Goal: Task Accomplishment & Management: Manage account settings

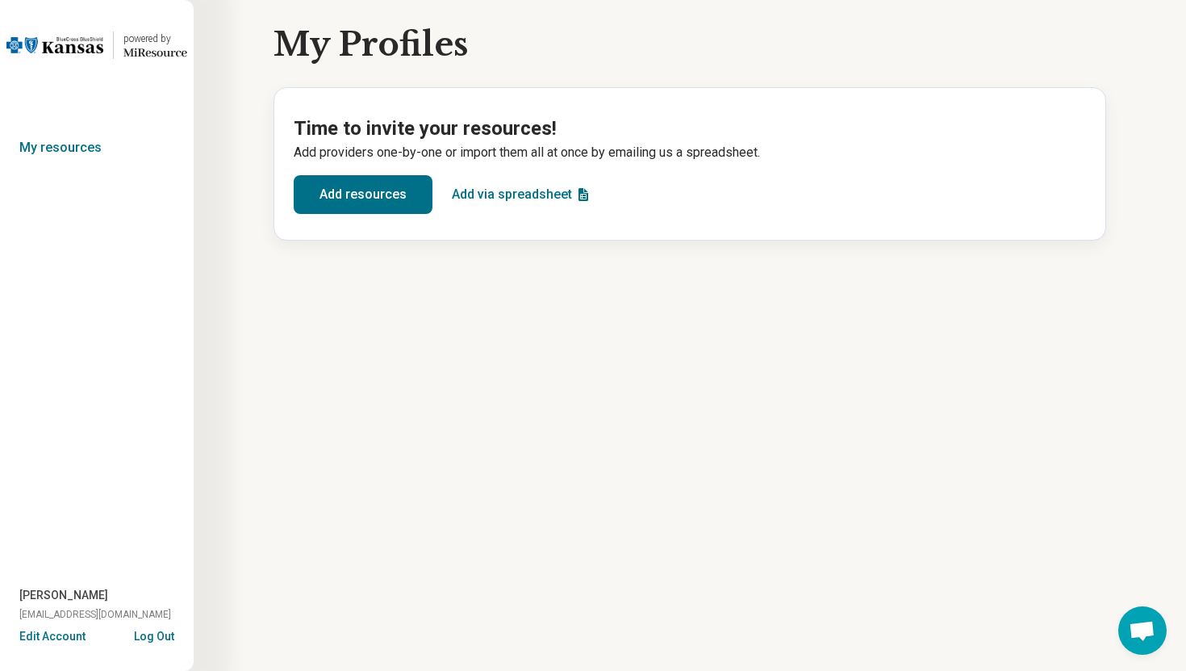
click at [157, 634] on button "Log Out" at bounding box center [154, 634] width 40 height 13
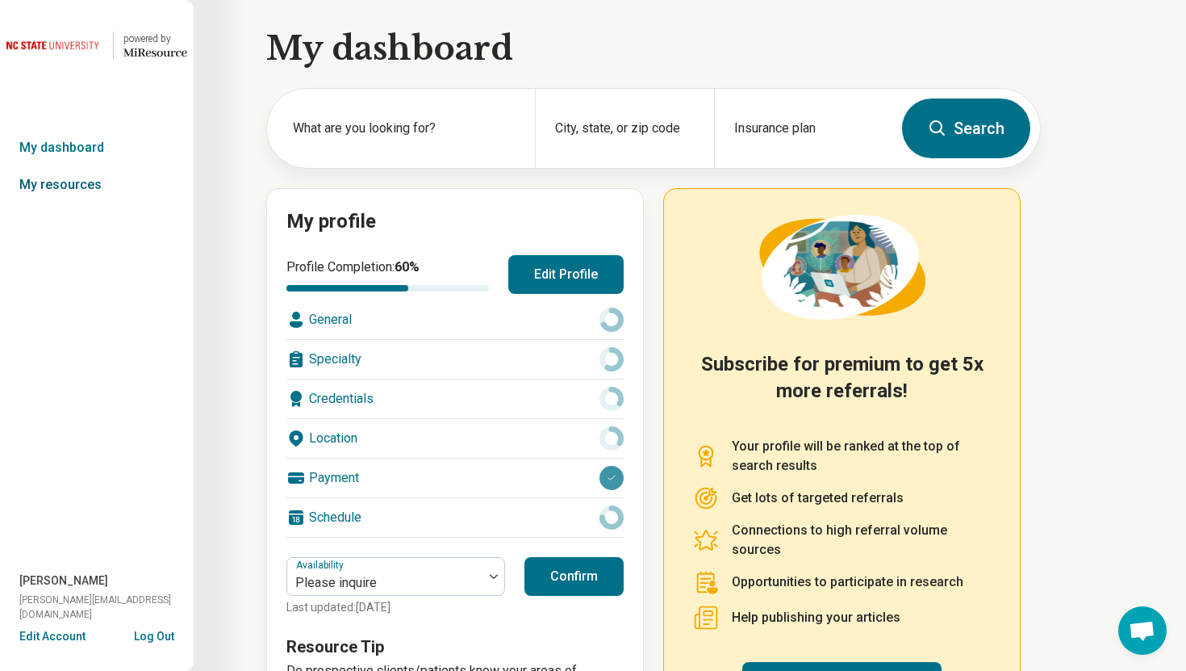
click at [102, 186] on link "My resources" at bounding box center [97, 184] width 194 height 37
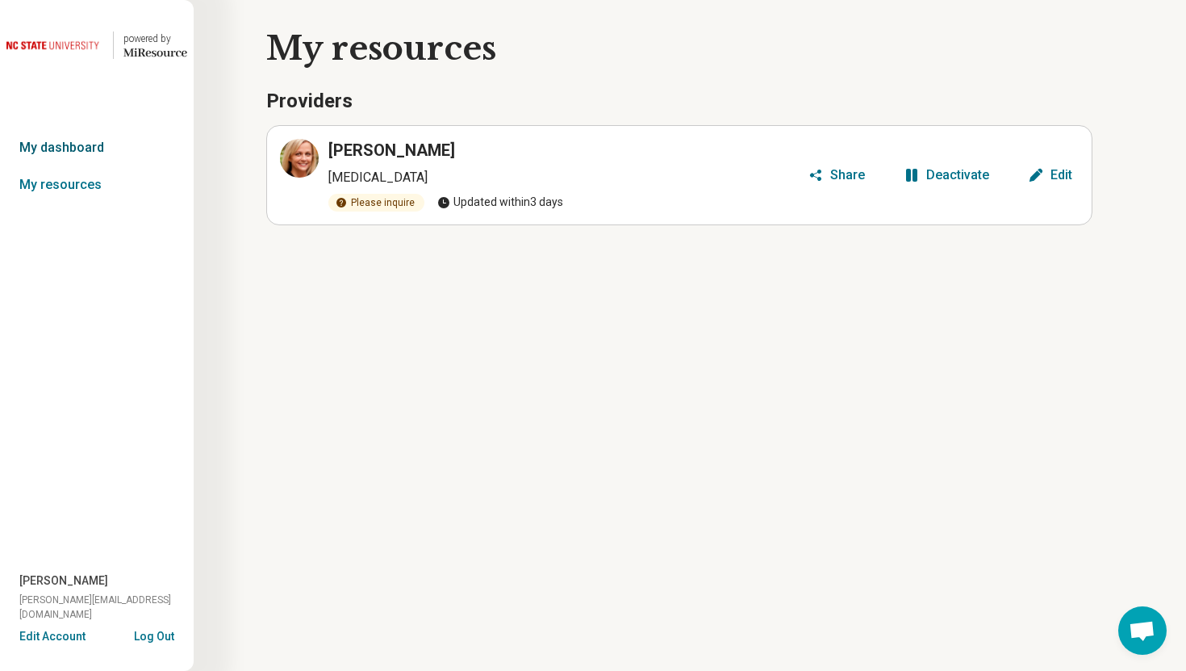
click at [97, 148] on link "My dashboard" at bounding box center [97, 147] width 194 height 37
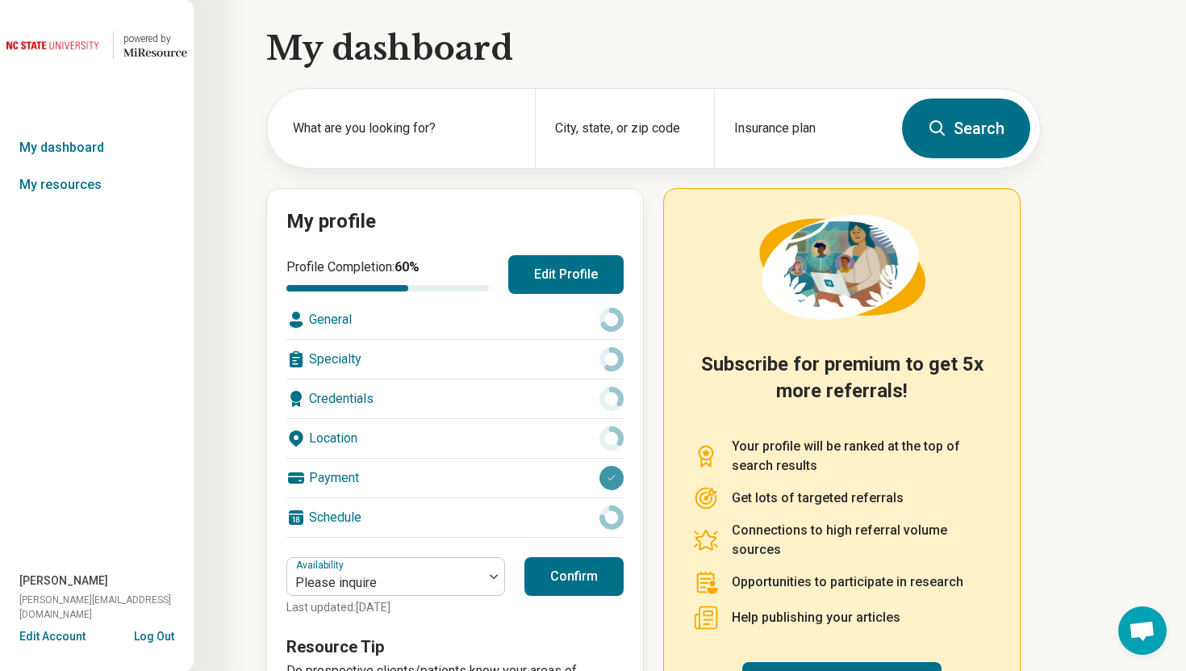
click at [553, 273] on button "Edit Profile" at bounding box center [565, 274] width 115 height 39
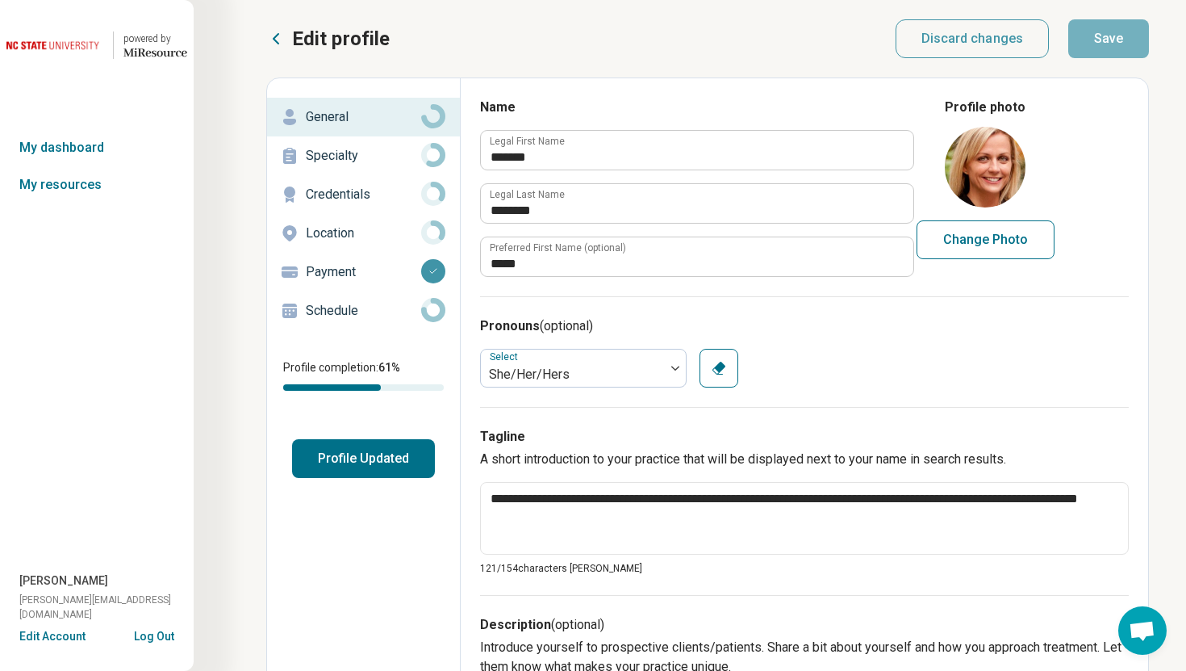
click at [373, 198] on p "Credentials" at bounding box center [363, 194] width 115 height 19
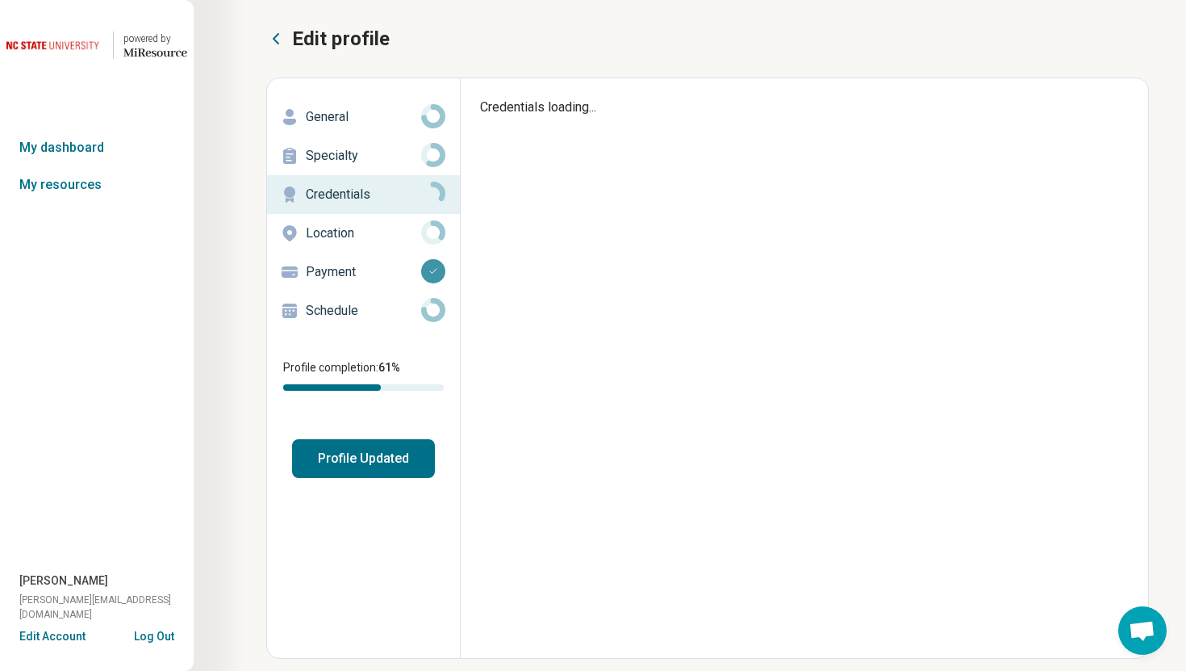
type textarea "*"
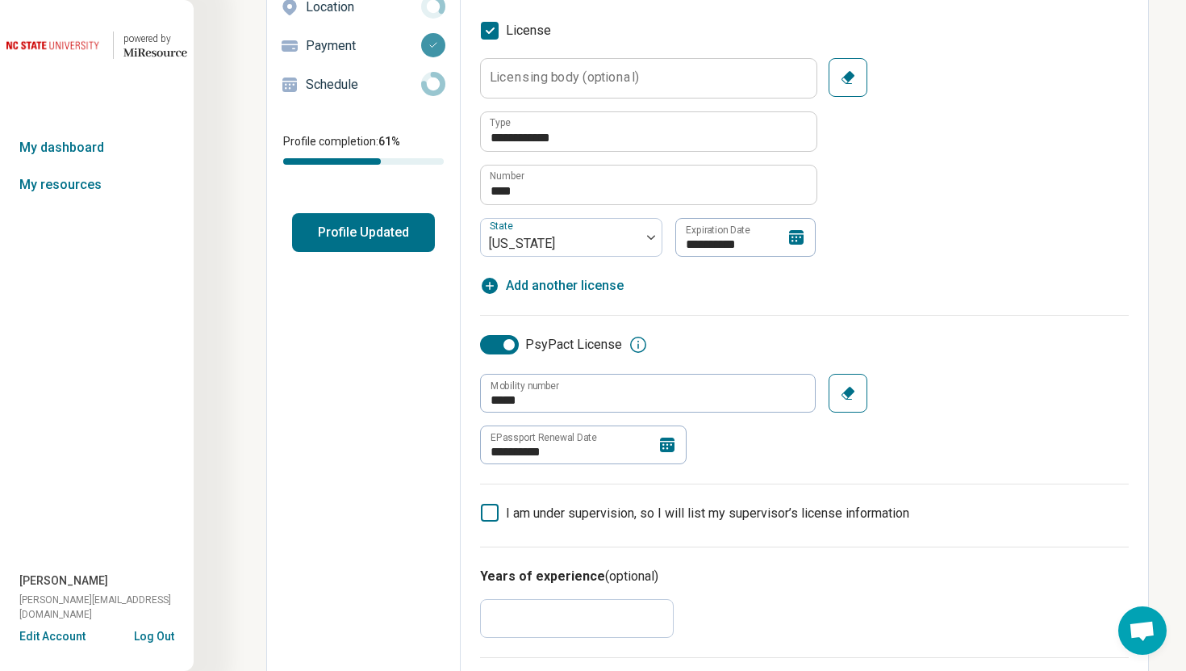
scroll to position [221, 0]
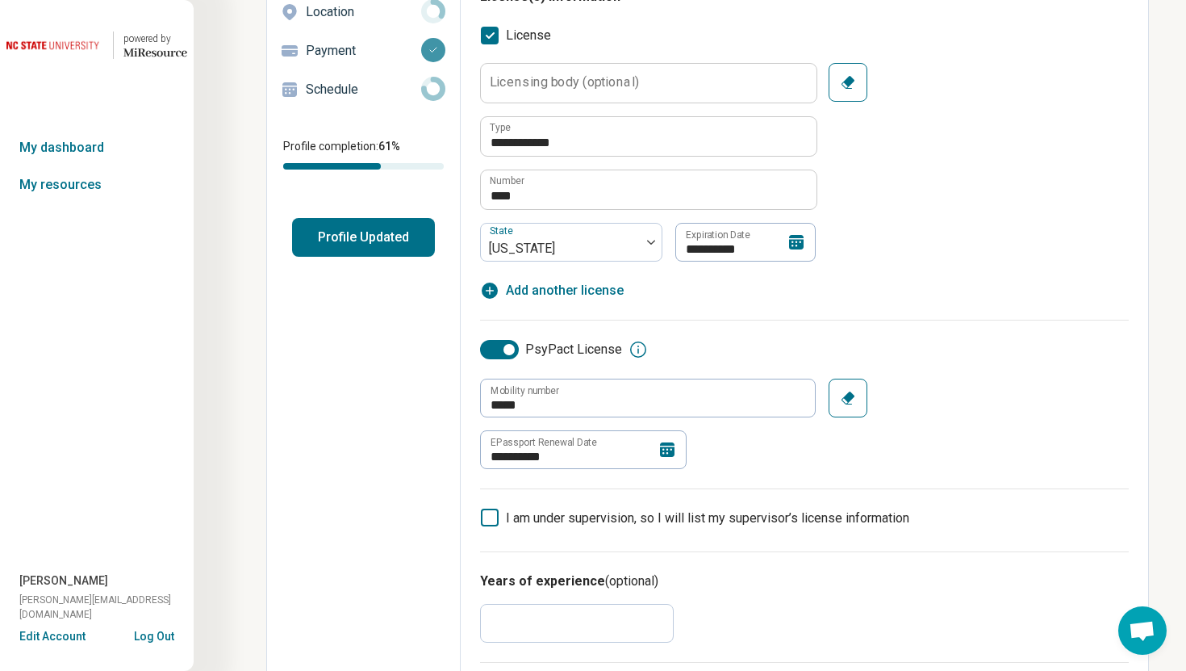
click at [165, 637] on button "Log Out" at bounding box center [154, 634] width 40 height 13
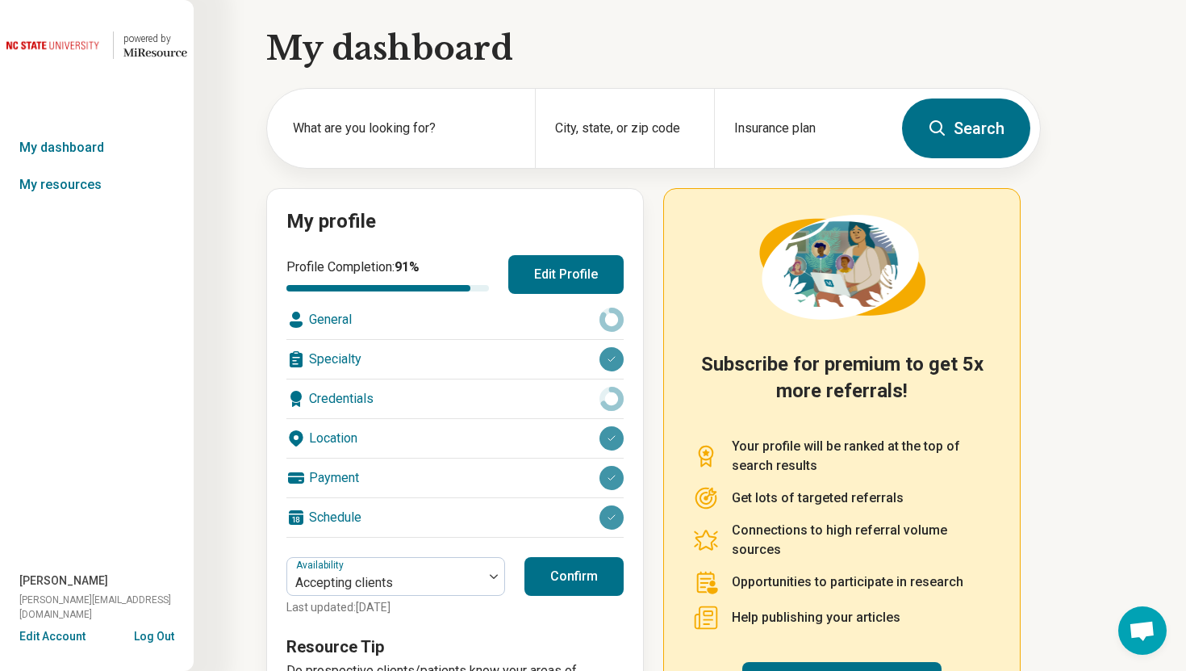
click at [504, 288] on div "Profile Completion: 91 % Edit Profile" at bounding box center [454, 274] width 337 height 39
click at [540, 274] on button "Edit Profile" at bounding box center [565, 274] width 115 height 39
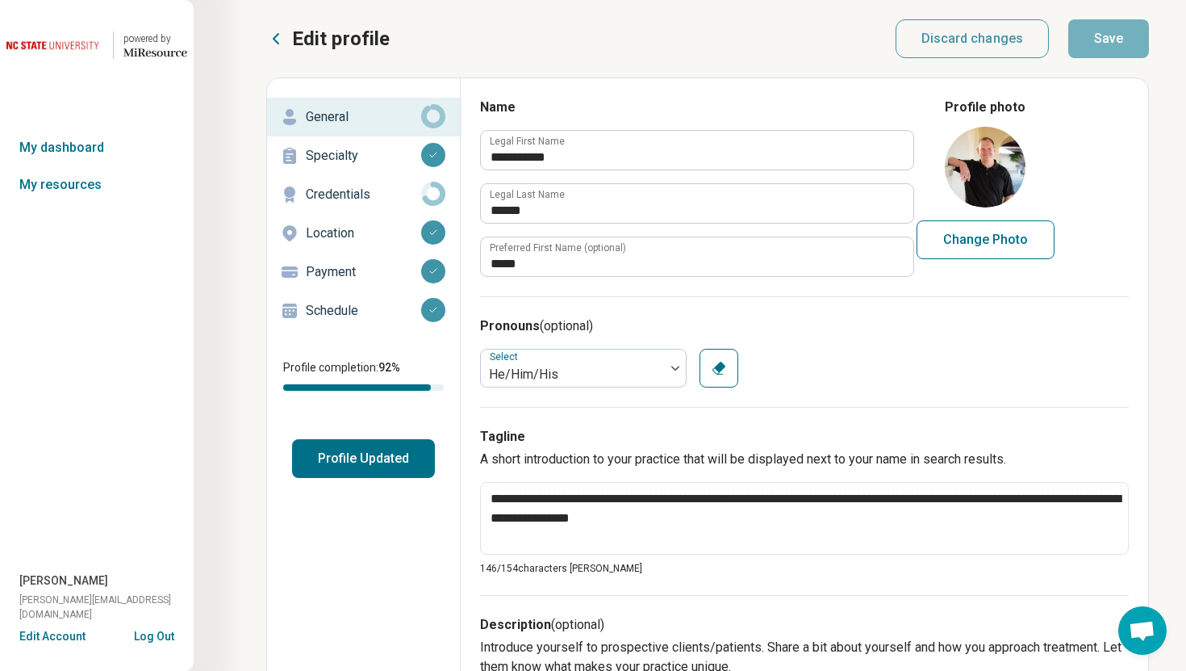
click at [408, 196] on p "Credentials" at bounding box center [363, 194] width 115 height 19
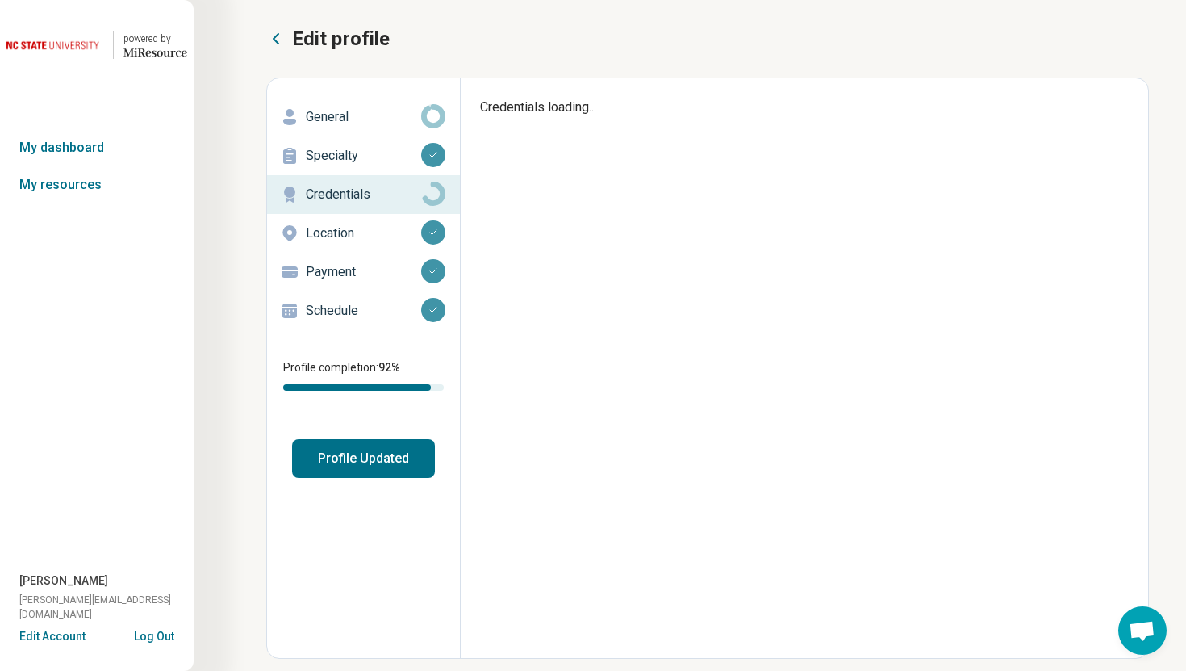
type textarea "*"
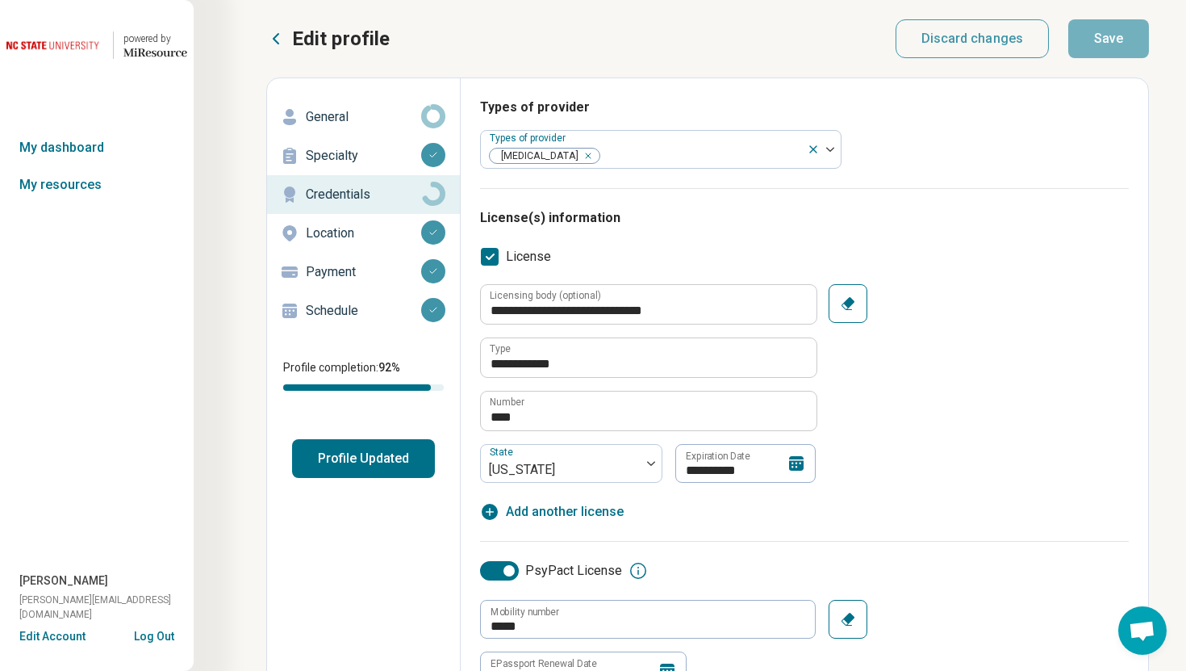
click at [166, 637] on button "Log Out" at bounding box center [154, 634] width 40 height 13
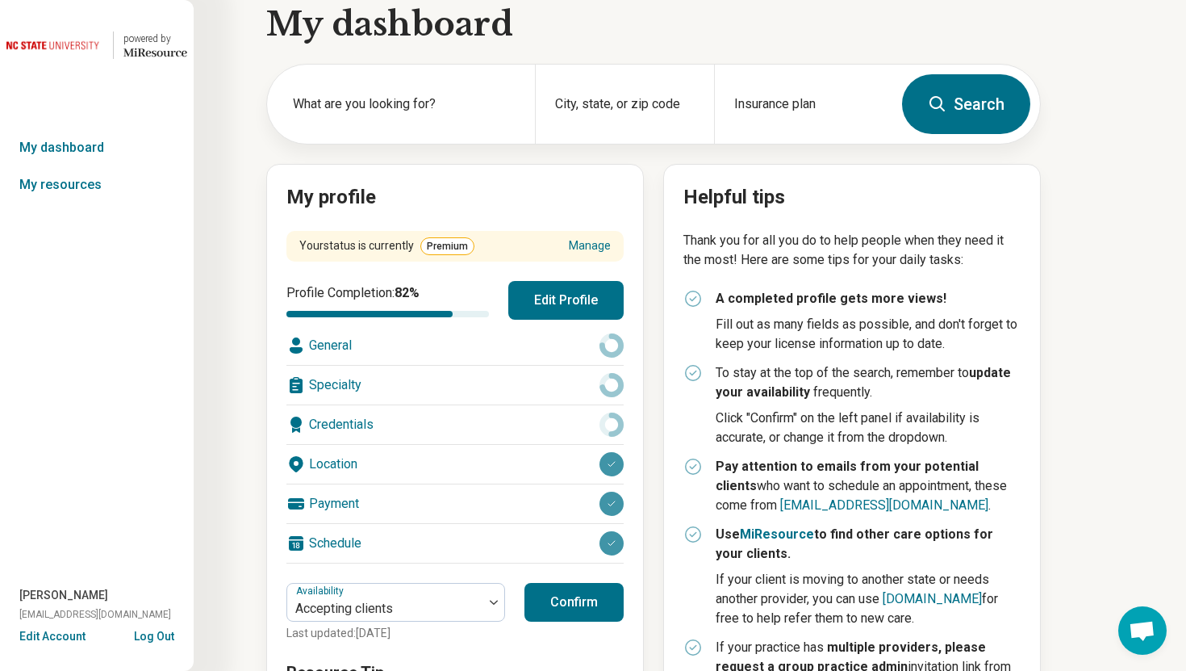
scroll to position [29, 0]
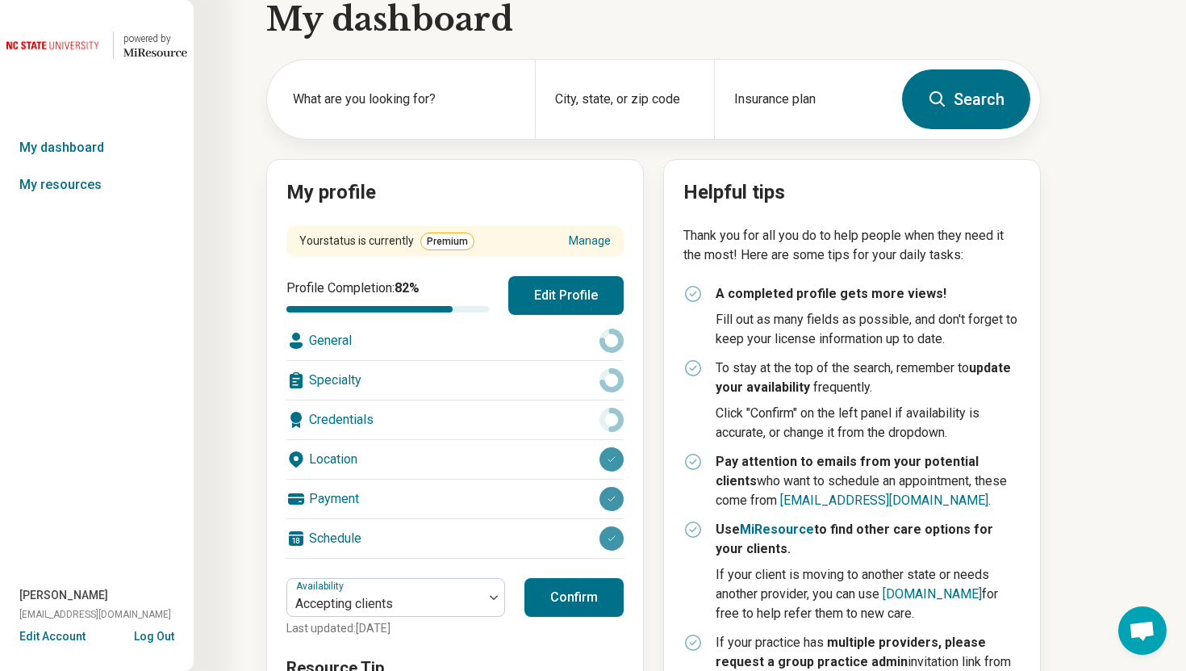
click at [527, 294] on button "Edit Profile" at bounding box center [565, 295] width 115 height 39
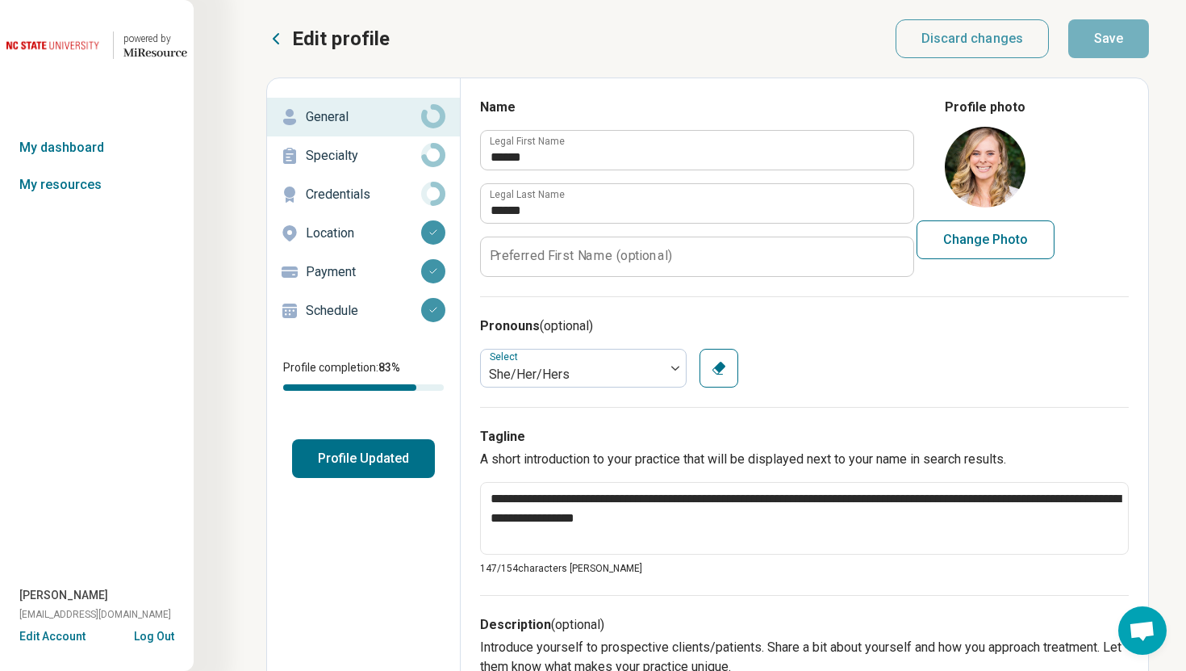
click at [381, 191] on p "Credentials" at bounding box center [363, 194] width 115 height 19
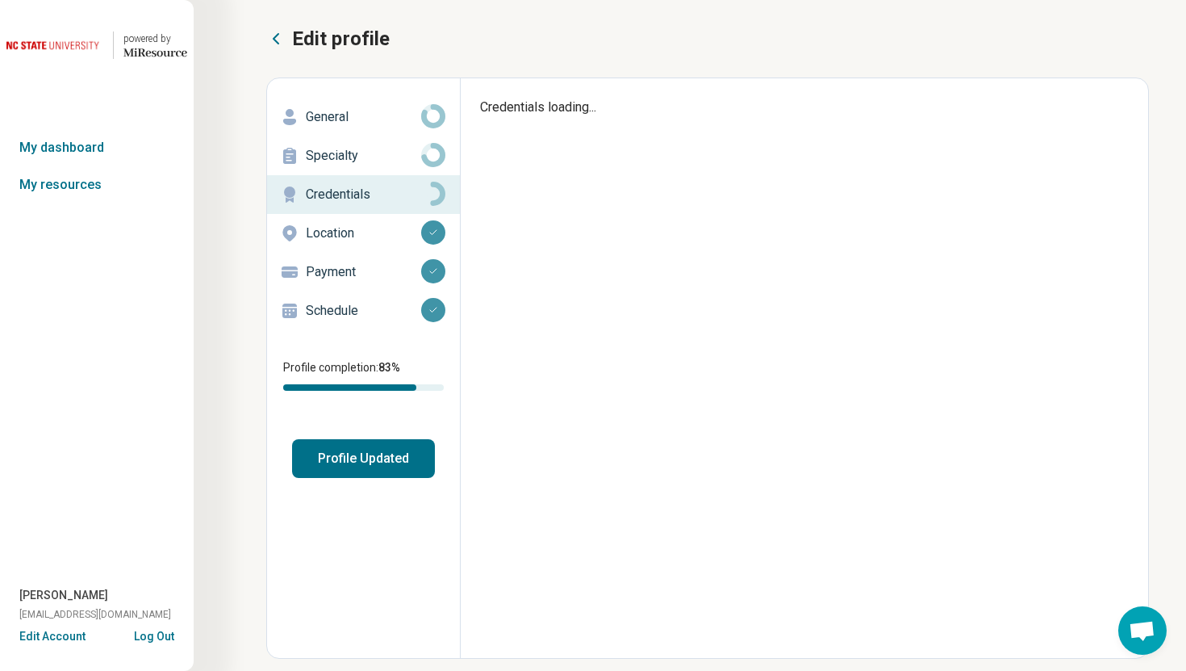
type textarea "*"
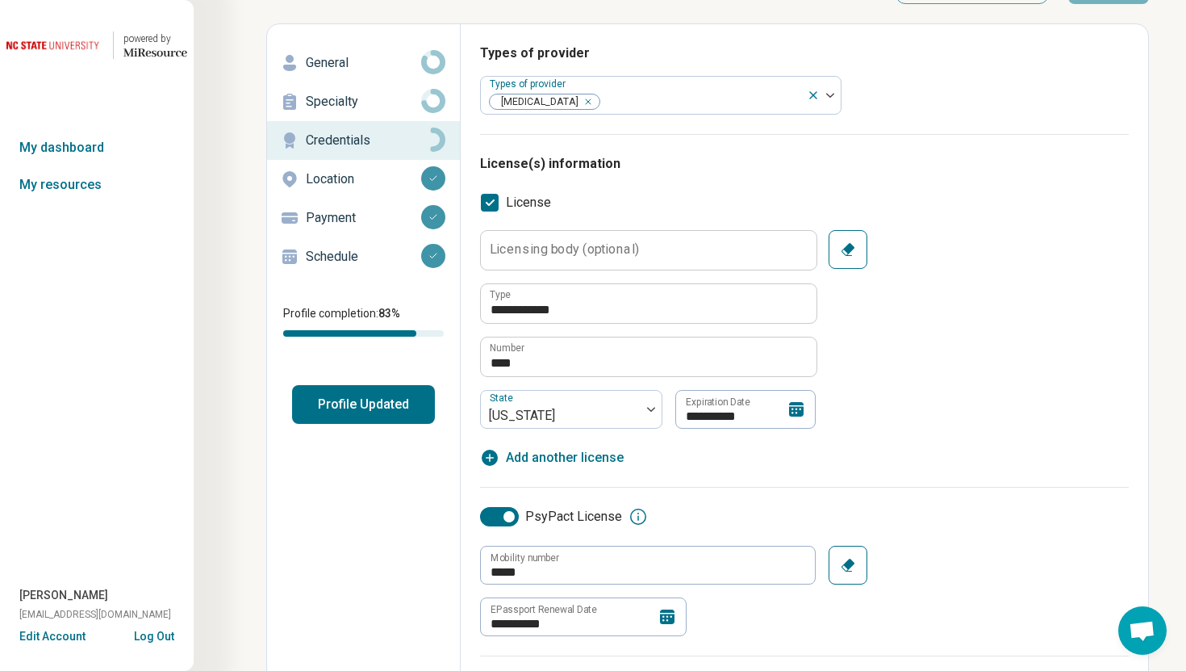
scroll to position [56, 0]
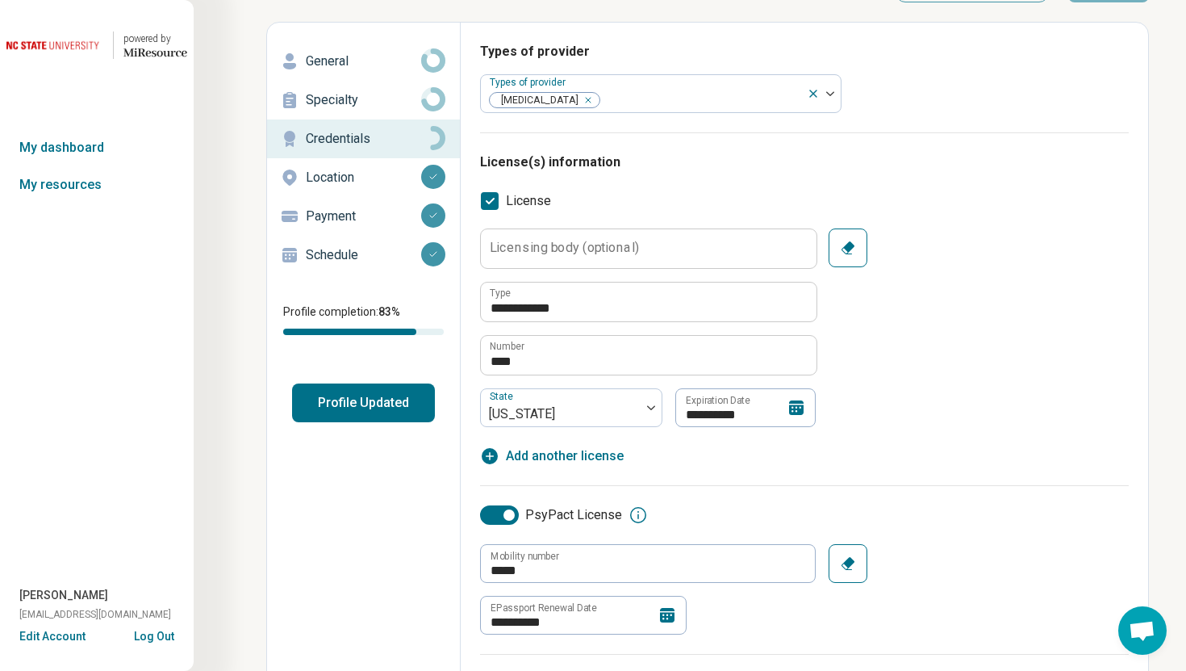
click at [154, 634] on button "Log Out" at bounding box center [154, 634] width 40 height 13
